Goal: Transaction & Acquisition: Purchase product/service

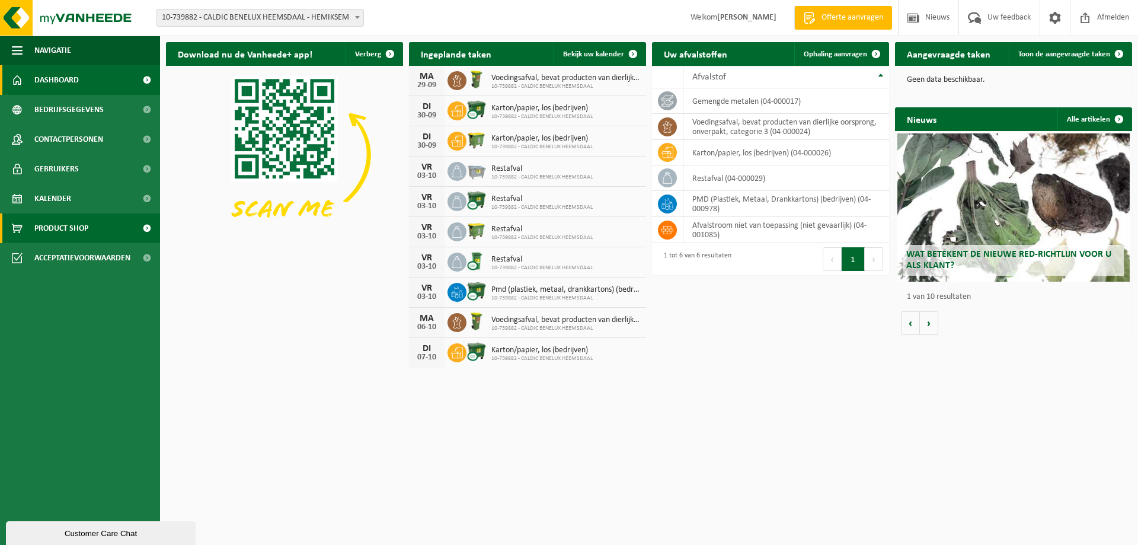
click at [58, 223] on span "Product Shop" at bounding box center [61, 228] width 54 height 30
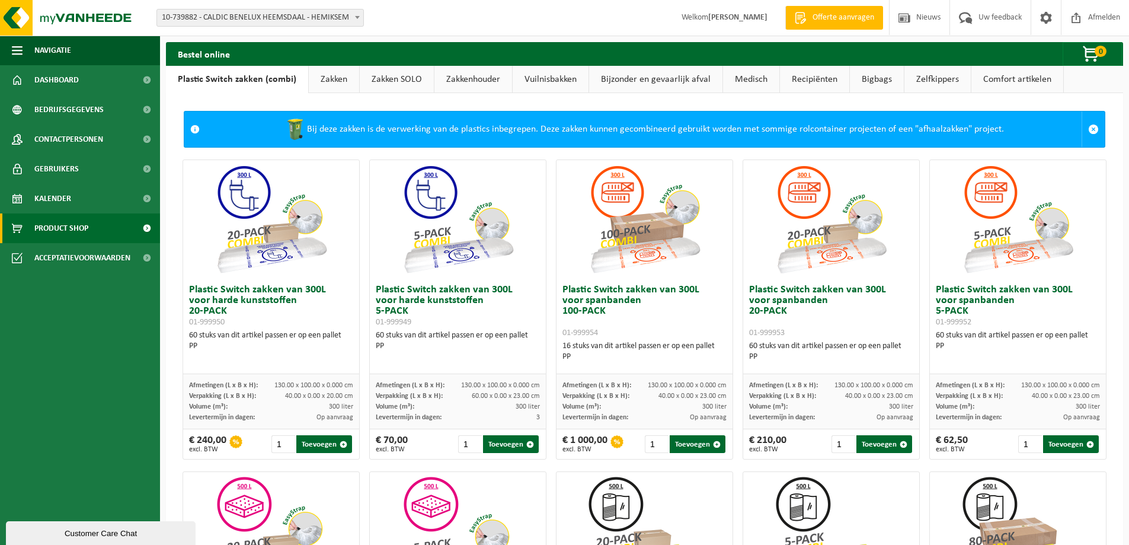
click at [333, 82] on link "Zakken" at bounding box center [334, 79] width 50 height 27
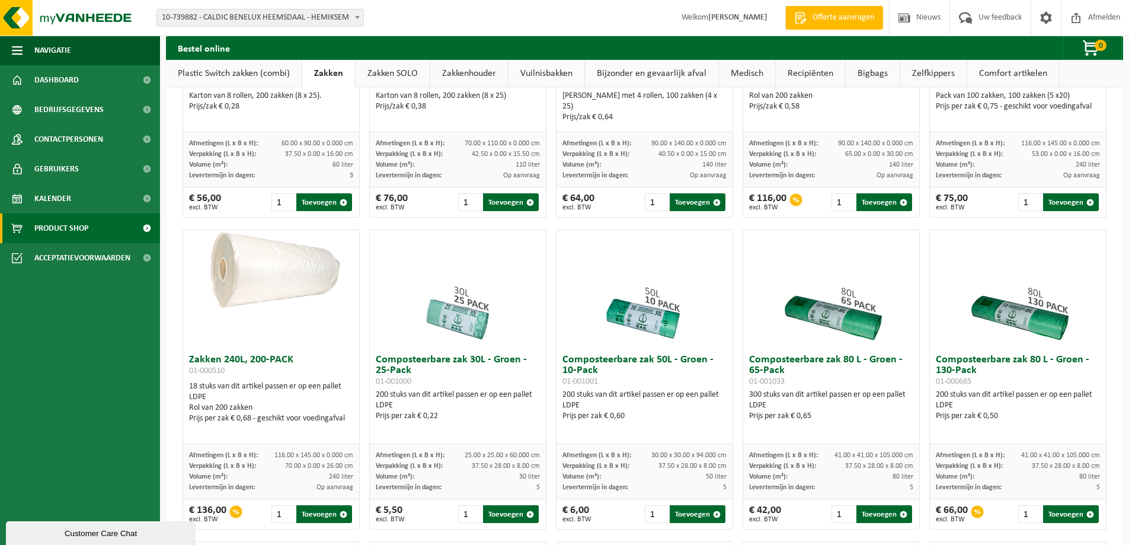
scroll to position [296, 0]
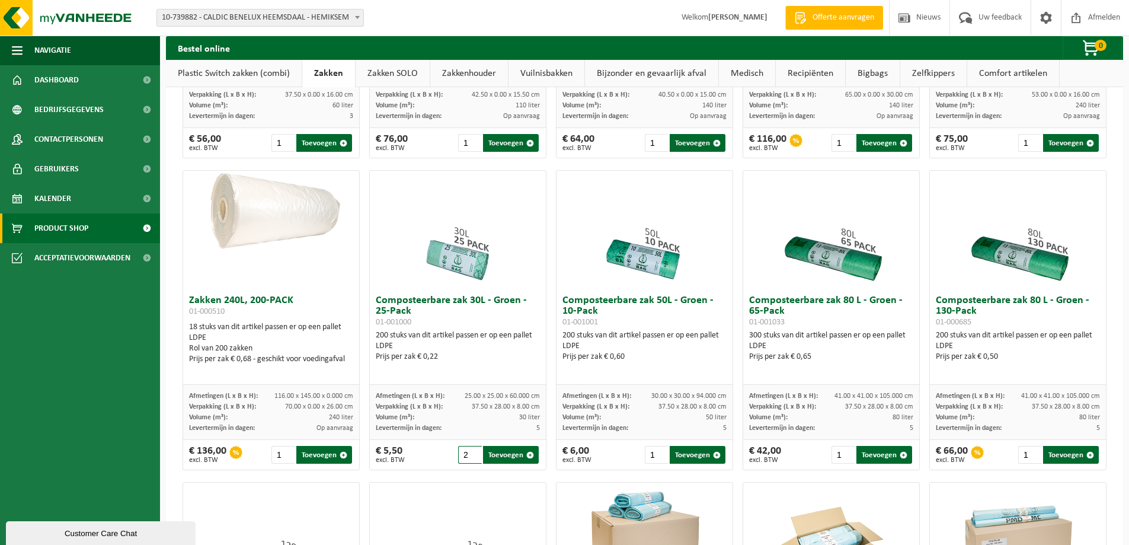
click at [470, 453] on input "2" at bounding box center [470, 455] width 24 height 18
click at [470, 453] on input "3" at bounding box center [470, 455] width 24 height 18
click at [470, 453] on input "4" at bounding box center [470, 455] width 24 height 18
click at [470, 453] on input "5" at bounding box center [470, 455] width 24 height 18
click at [470, 453] on input "6" at bounding box center [470, 455] width 24 height 18
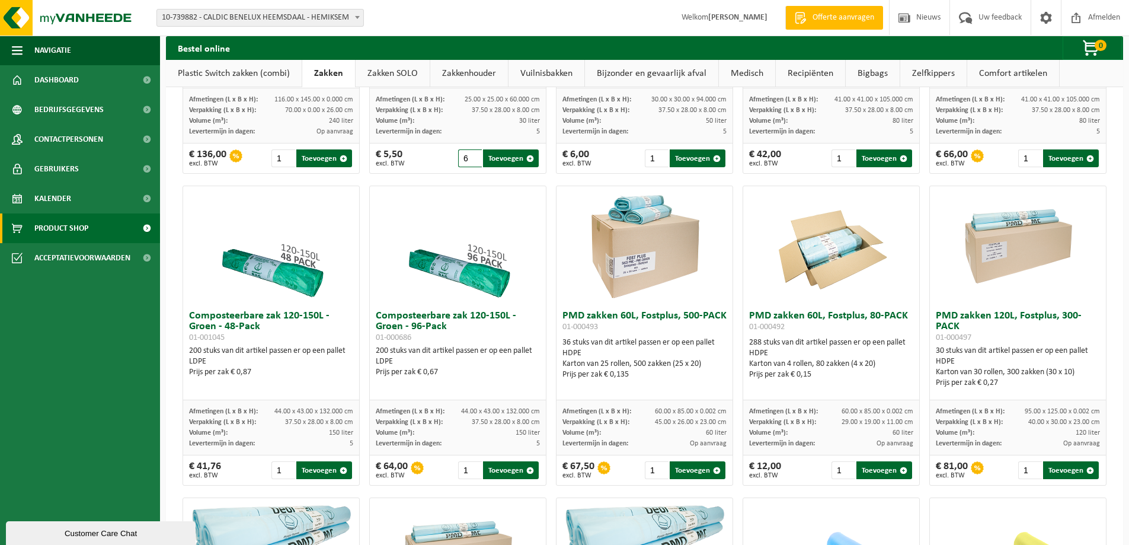
scroll to position [711, 0]
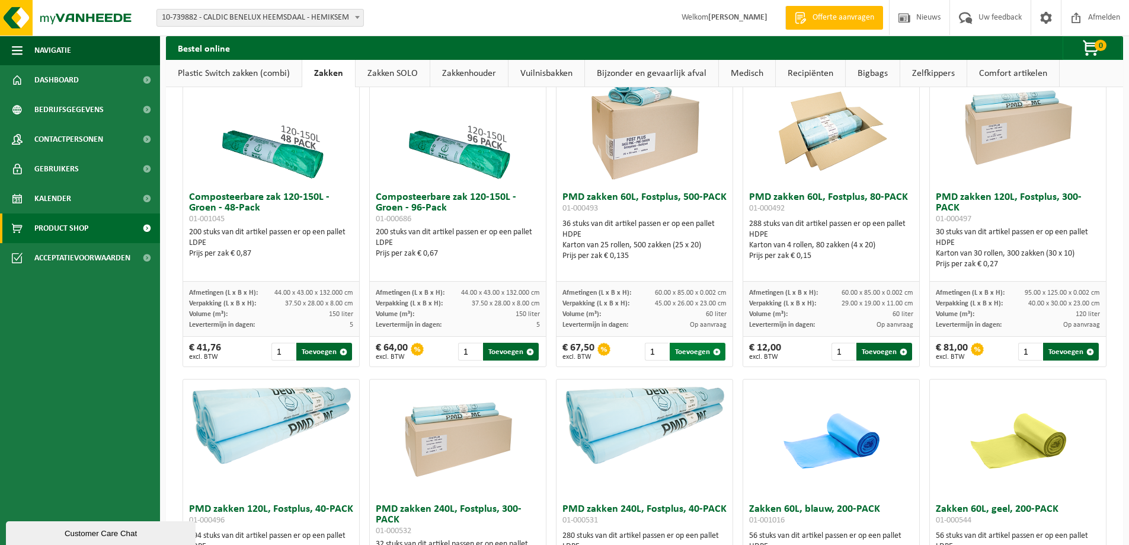
click at [694, 355] on button "Toevoegen" at bounding box center [698, 351] width 56 height 18
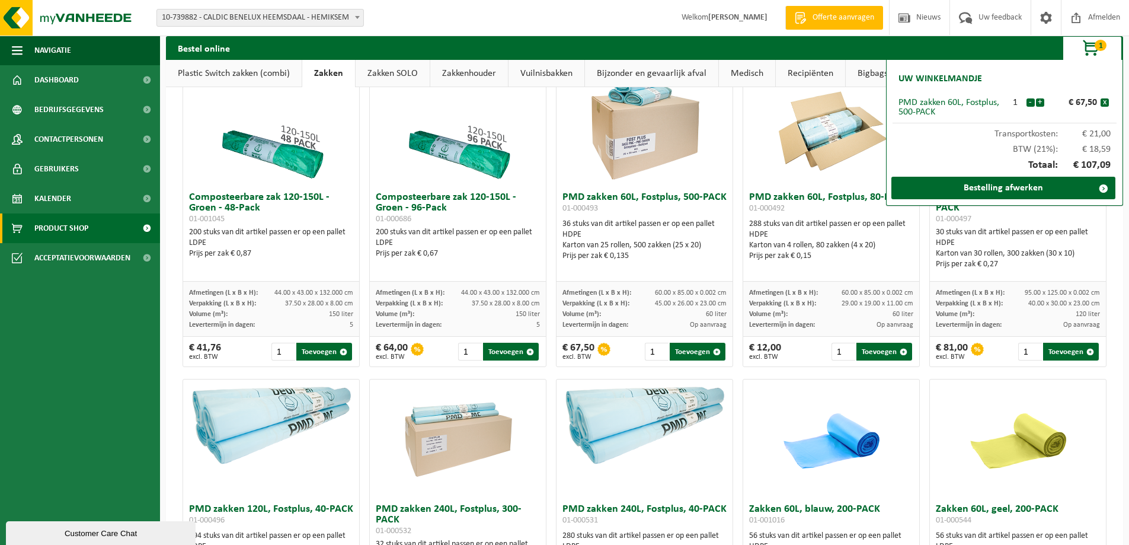
scroll to position [593, 0]
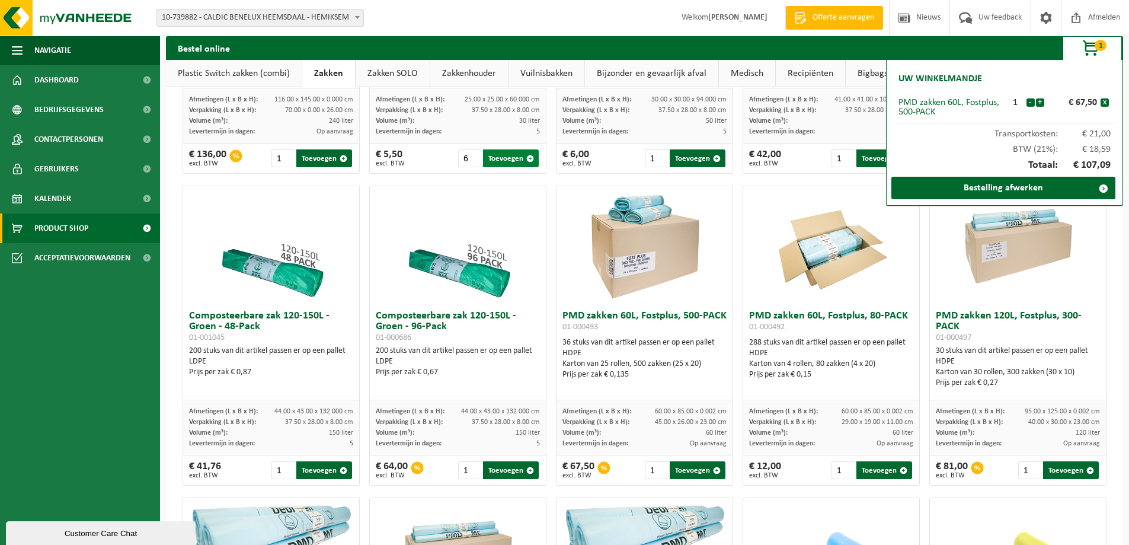
click at [503, 165] on button "Toevoegen" at bounding box center [511, 158] width 56 height 18
type input "1"
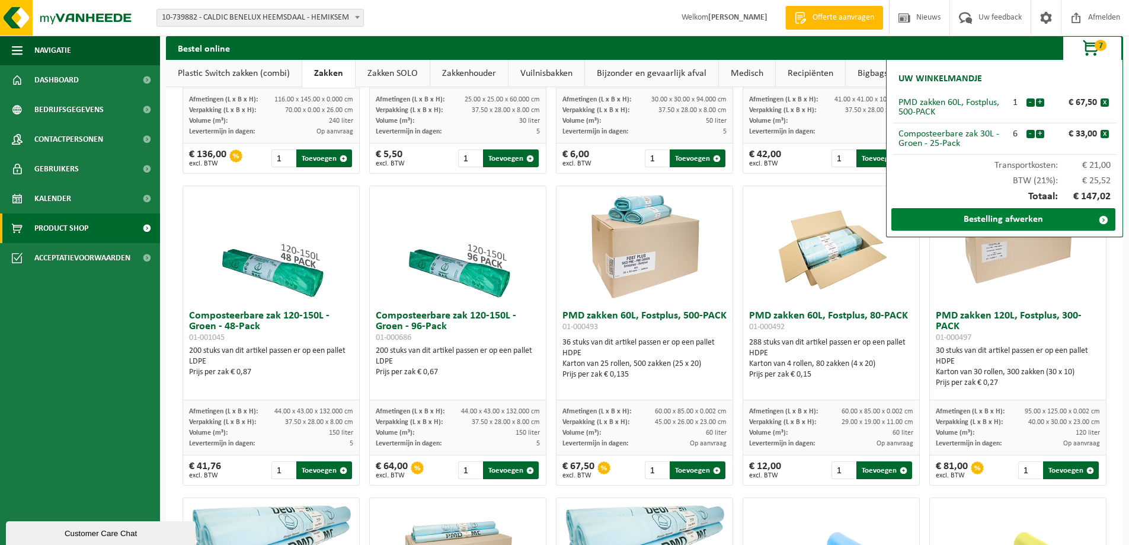
click at [1016, 216] on link "Bestelling afwerken" at bounding box center [1003, 219] width 224 height 23
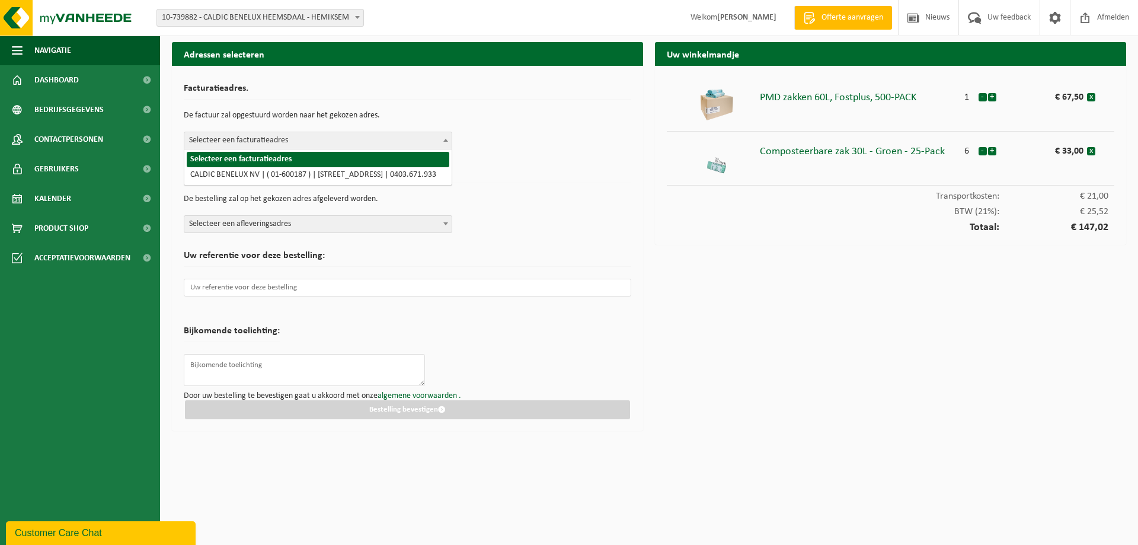
click at [264, 140] on span "Selecteer een facturatieadres" at bounding box center [317, 140] width 267 height 17
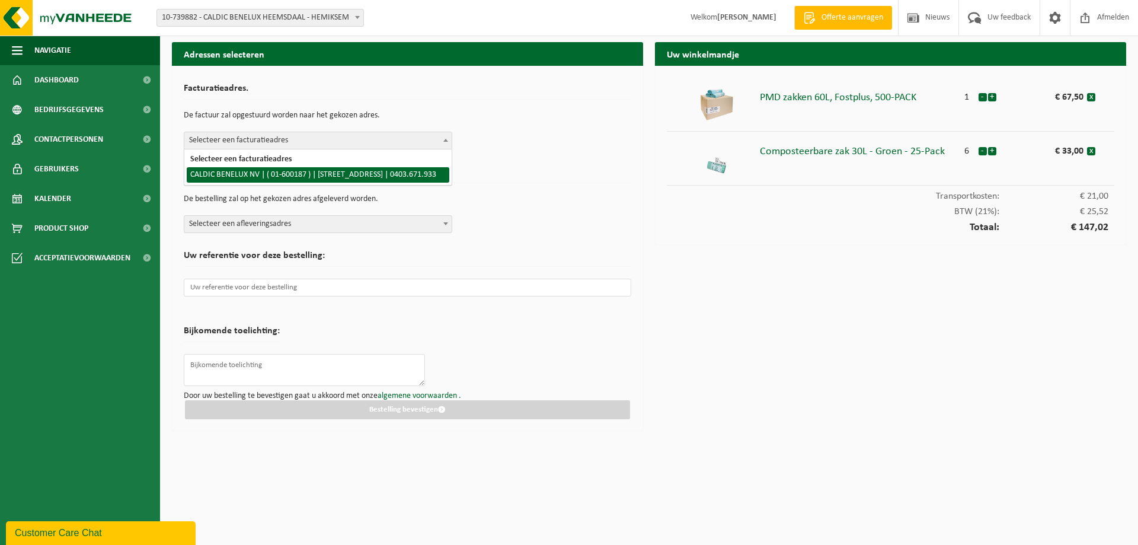
select select "6318"
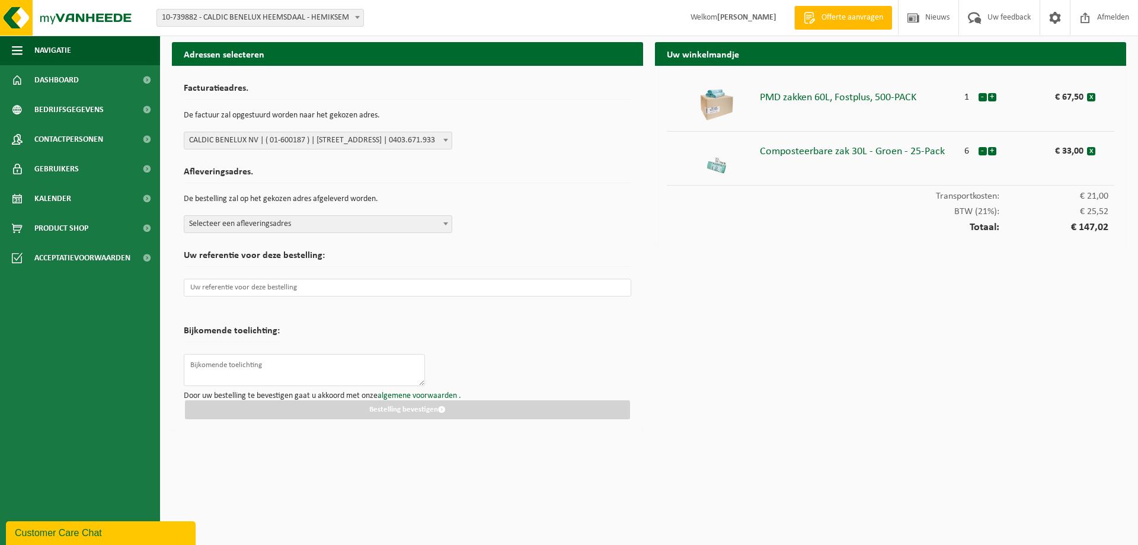
click at [257, 225] on span "Selecteer een afleveringsadres" at bounding box center [317, 224] width 267 height 17
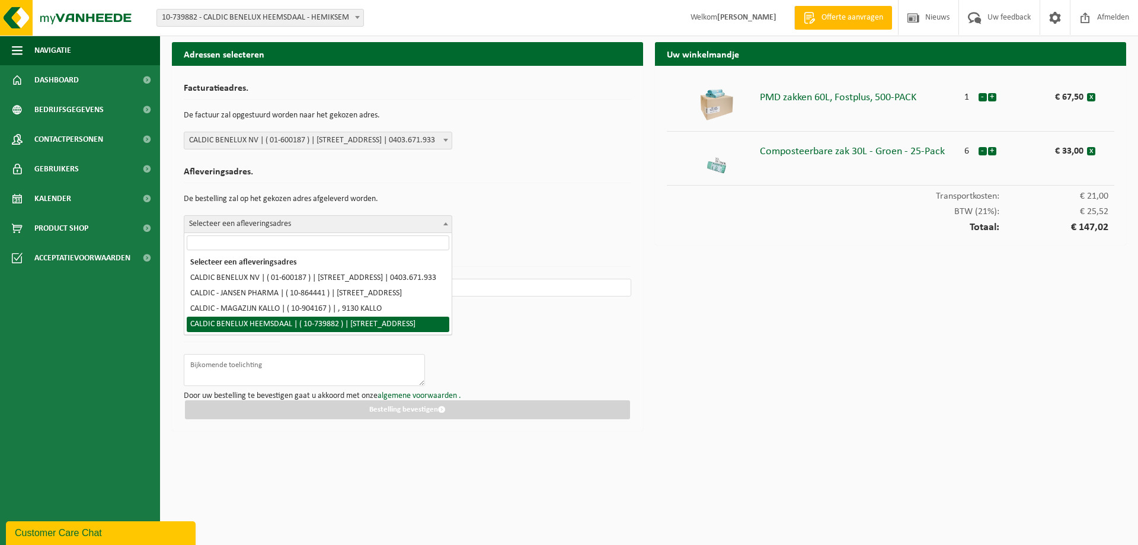
select select "6320"
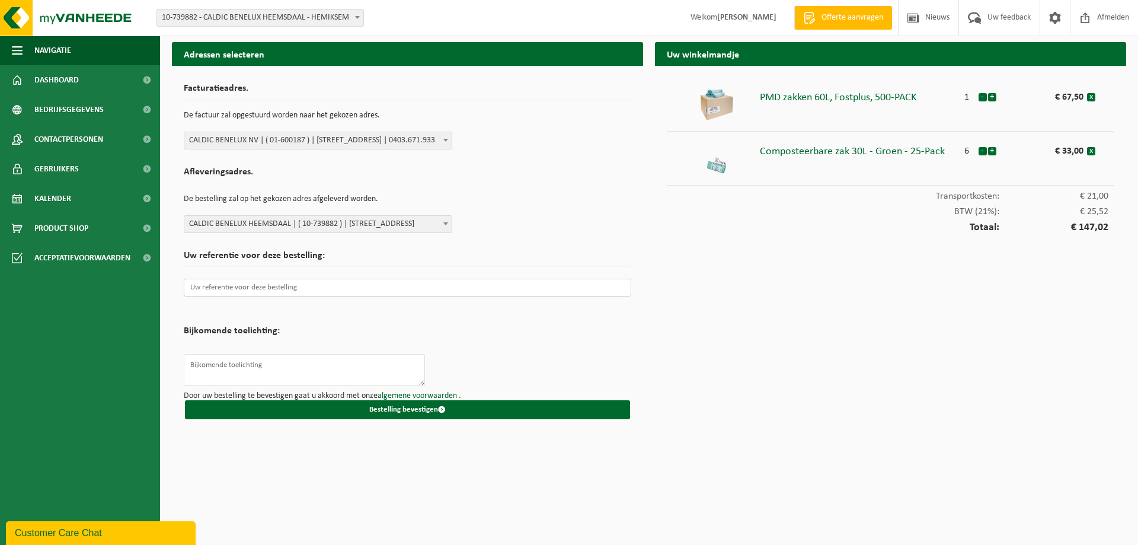
click at [254, 289] on input "text" at bounding box center [407, 287] width 447 height 18
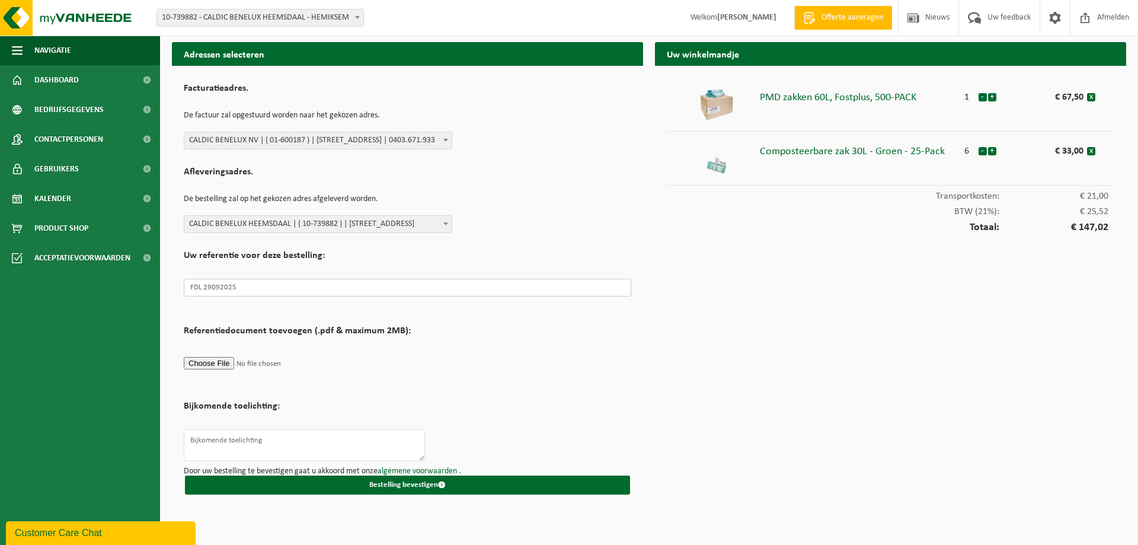
type input "FDL 29092025"
click at [248, 437] on textarea at bounding box center [304, 445] width 241 height 32
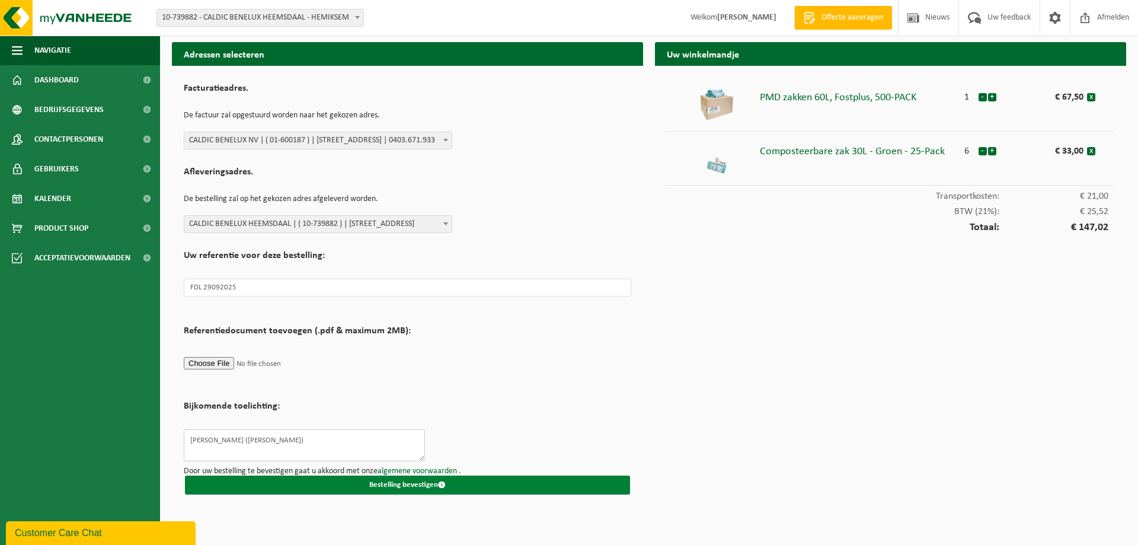
type textarea "TAV Mohammed (IRIS)"
click at [389, 487] on button "Bestelling bevestigen" at bounding box center [407, 484] width 445 height 19
